Goal: Task Accomplishment & Management: Manage account settings

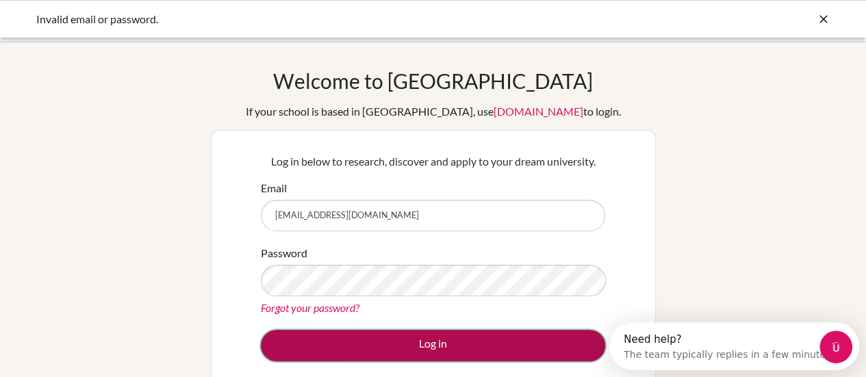
click at [474, 338] on button "Log in" at bounding box center [433, 345] width 344 height 31
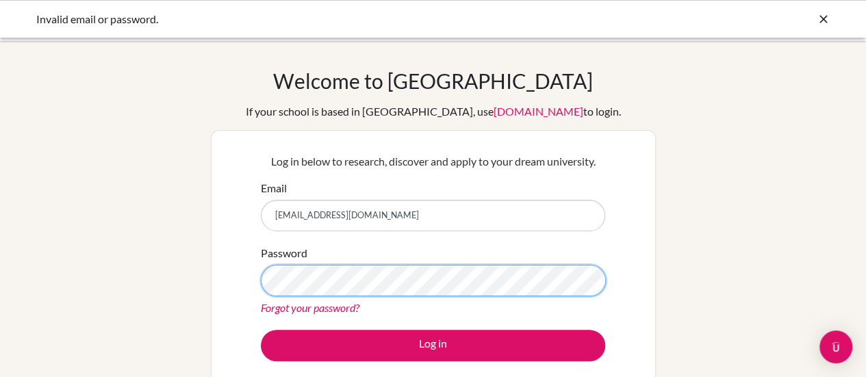
click at [261, 330] on button "Log in" at bounding box center [433, 345] width 344 height 31
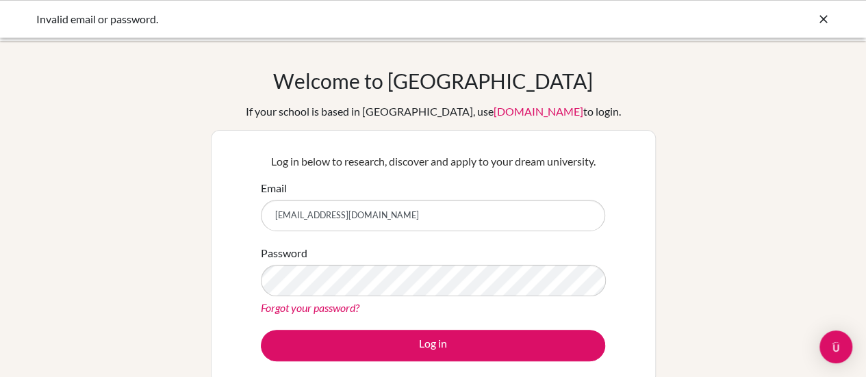
click at [501, 228] on input "[EMAIL_ADDRESS][DOMAIN_NAME]" at bounding box center [433, 215] width 344 height 31
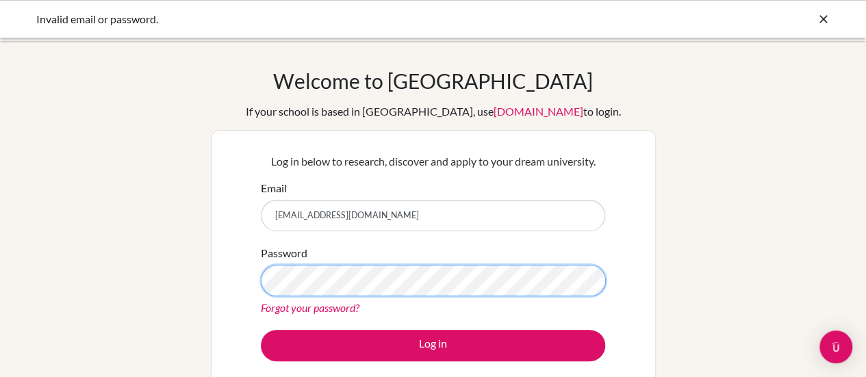
click at [261, 330] on button "Log in" at bounding box center [433, 345] width 344 height 31
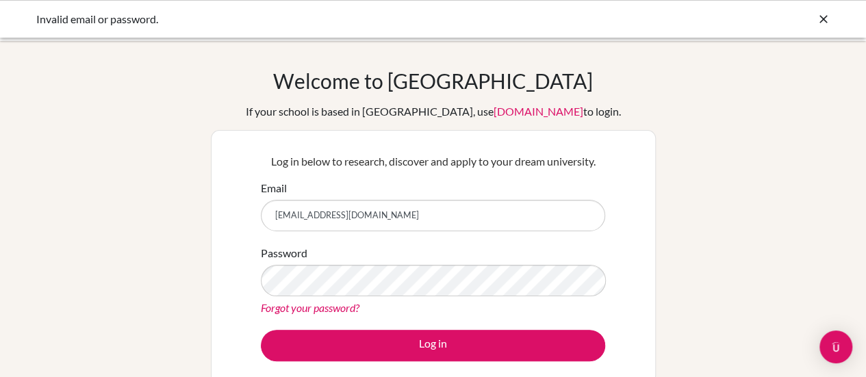
click at [817, 18] on icon at bounding box center [824, 19] width 14 height 14
